Goal: Information Seeking & Learning: Find specific page/section

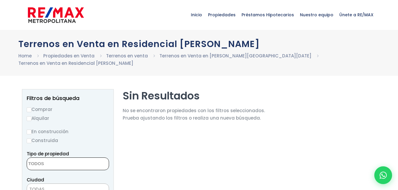
click at [59, 158] on textarea "Search" at bounding box center [55, 164] width 57 height 13
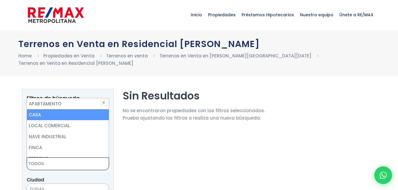
click at [34, 109] on li "CASA" at bounding box center [68, 114] width 82 height 11
select select "house"
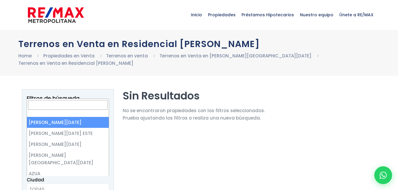
click at [58, 185] on span "TODAS" at bounding box center [68, 189] width 82 height 8
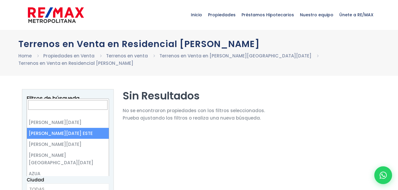
select select "148"
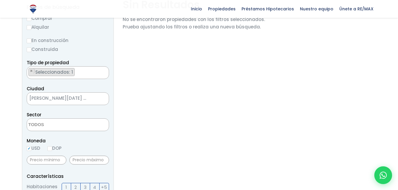
scroll to position [99, 0]
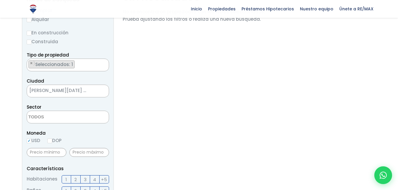
click at [52, 111] on textarea "Search" at bounding box center [55, 117] width 57 height 13
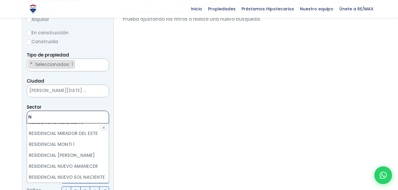
scroll to position [0, 0]
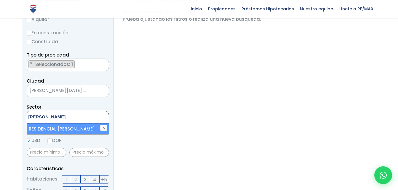
click at [29, 111] on textarea "[PERSON_NAME]" at bounding box center [55, 117] width 57 height 13
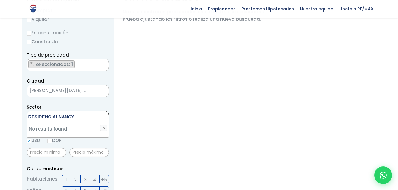
type textarea "RESIDENCIAL [PERSON_NAME]"
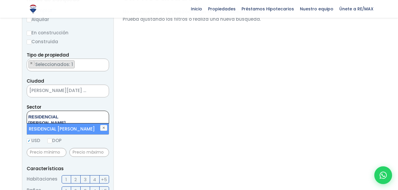
select select "13271"
type textarea "RESIDENCIAL [PERSON_NAME]"
click at [102, 123] on li "RESIDENCIAL [PERSON_NAME]" at bounding box center [68, 128] width 82 height 11
click at [89, 123] on li "RESIDENCIAL [PERSON_NAME]" at bounding box center [68, 128] width 82 height 11
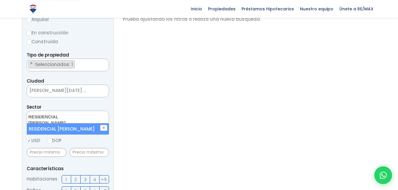
select select "13271"
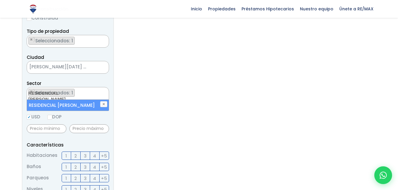
scroll to position [134, 0]
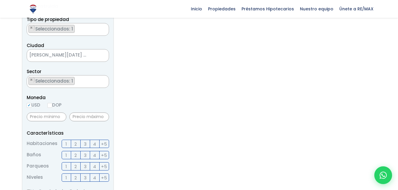
click at [94, 140] on span "4" at bounding box center [94, 143] width 3 height 7
click at [0, 0] on input "4" at bounding box center [0, 0] width 0 height 0
click at [84, 152] on span "3" at bounding box center [85, 155] width 3 height 7
click at [0, 0] on input "3" at bounding box center [0, 0] width 0 height 0
click at [75, 163] on span "2" at bounding box center [75, 166] width 2 height 7
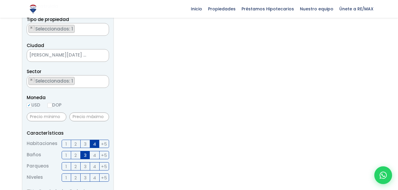
click at [0, 0] on input "2" at bounding box center [0, 0] width 0 height 0
click at [65, 174] on label "1" at bounding box center [66, 178] width 9 height 8
click at [0, 0] on input "1" at bounding box center [0, 0] width 0 height 0
click at [28, 188] on label "Ver Propiedades Exclusivas" at bounding box center [68, 191] width 82 height 7
click at [28, 190] on input "Ver Propiedades Exclusivas" at bounding box center [29, 192] width 4 height 4
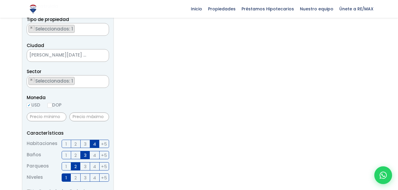
checkbox input "true"
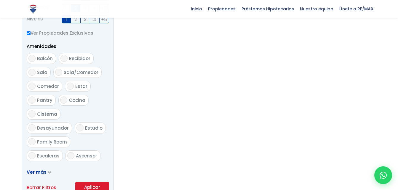
scroll to position [344, 0]
